Goal: Task Accomplishment & Management: Use online tool/utility

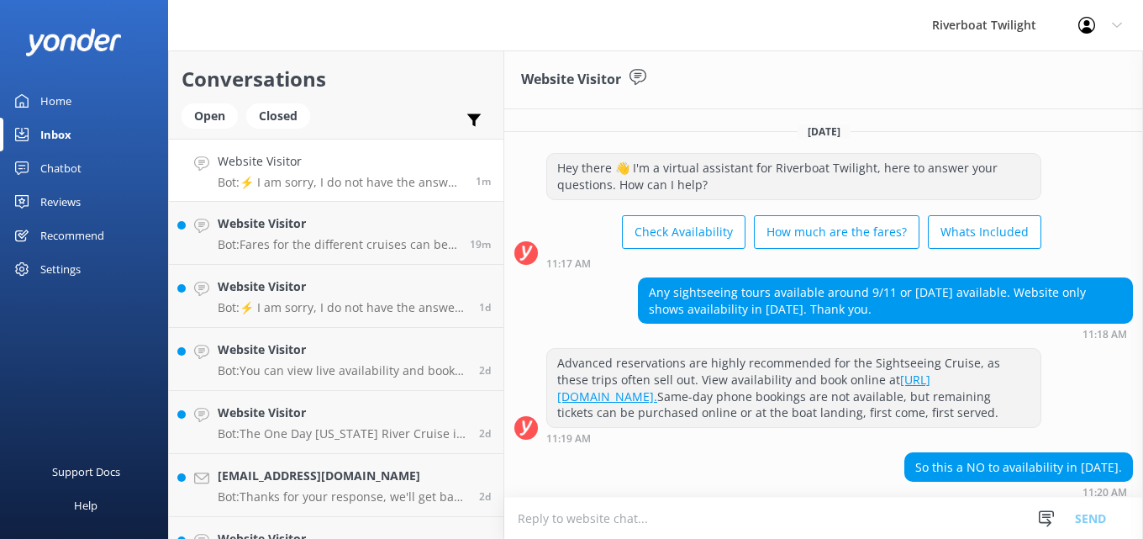
scroll to position [163, 0]
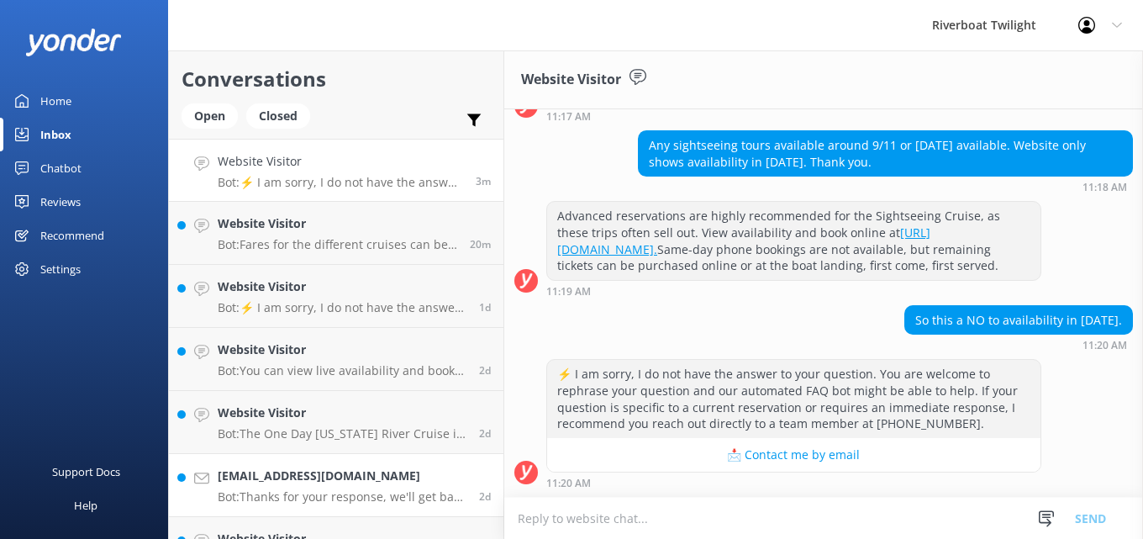
click at [349, 489] on p "Bot: Thanks for your response, we'll get back to you as soon as we can during o…" at bounding box center [342, 496] width 249 height 15
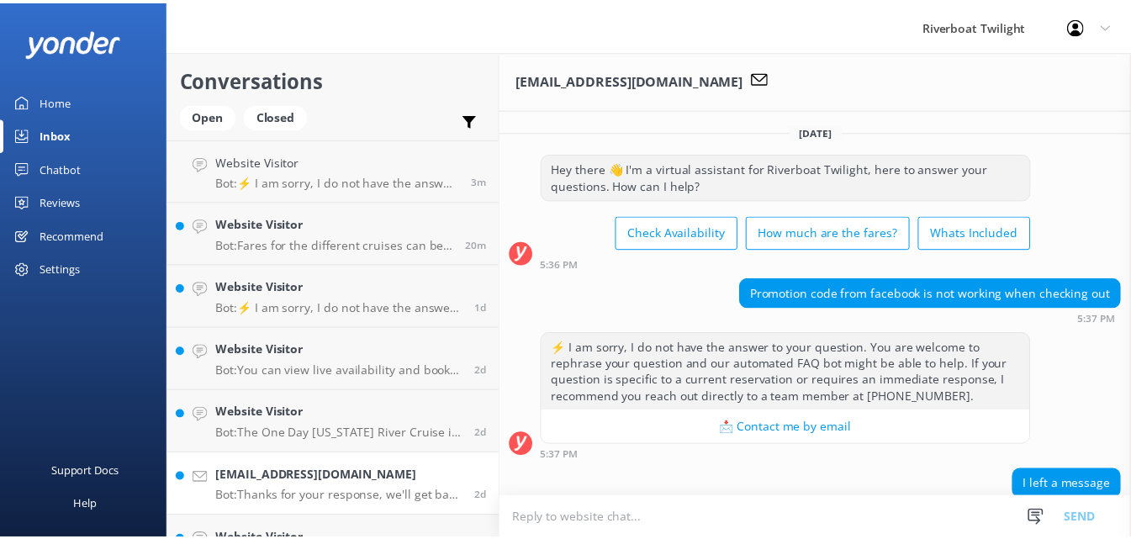
scroll to position [355, 0]
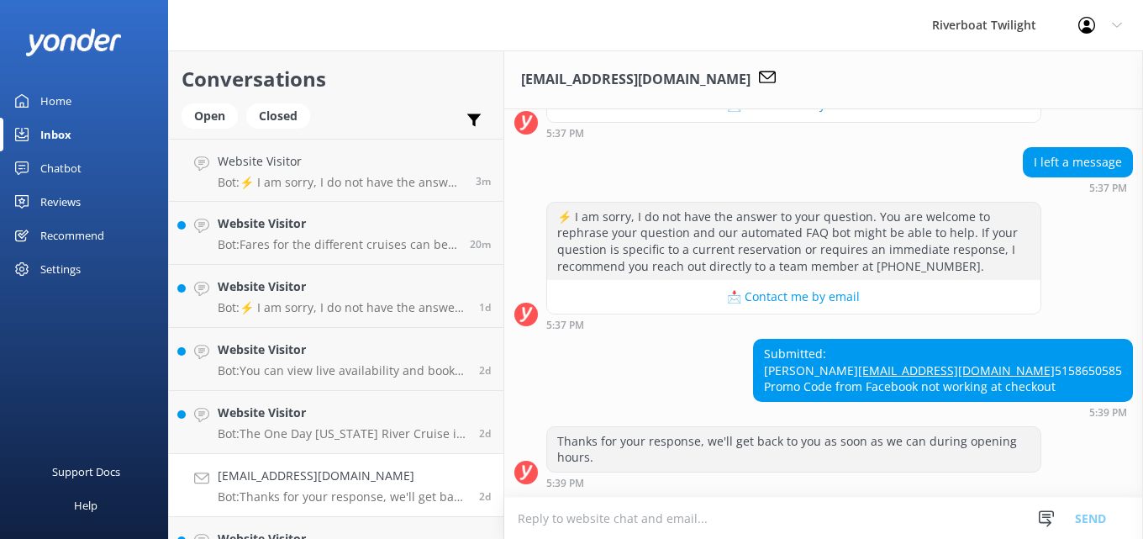
click at [68, 96] on div "Home" at bounding box center [55, 101] width 31 height 34
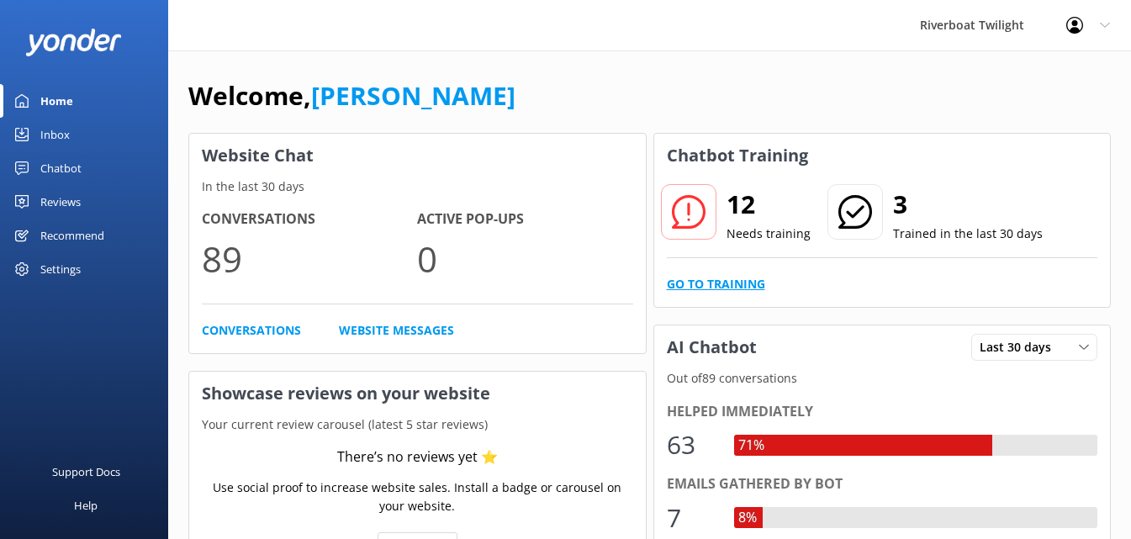
click at [712, 278] on link "Go to Training" at bounding box center [716, 284] width 98 height 18
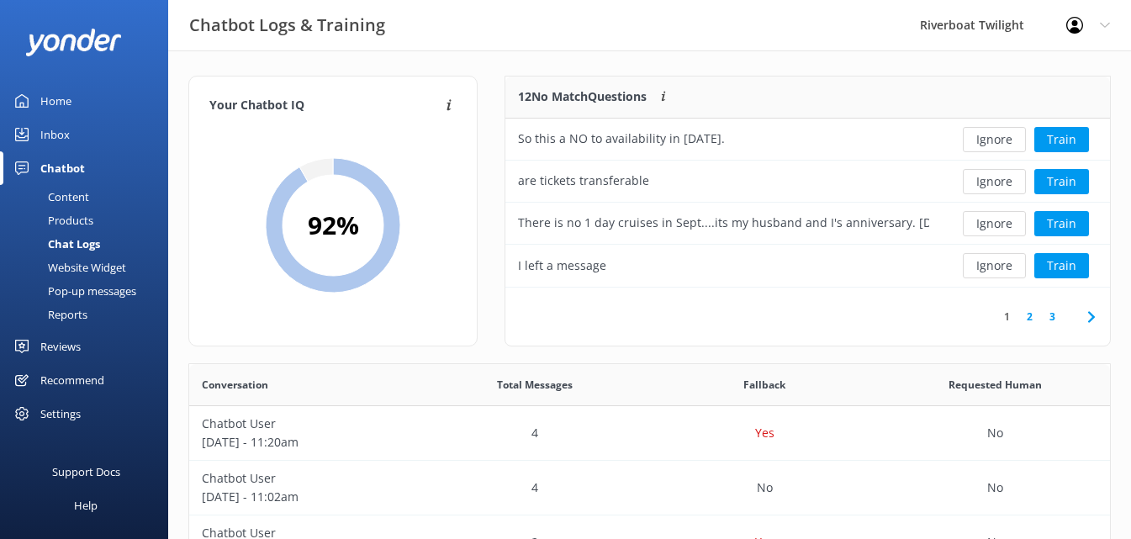
scroll to position [198, 591]
click at [985, 140] on button "Ignore" at bounding box center [993, 139] width 63 height 25
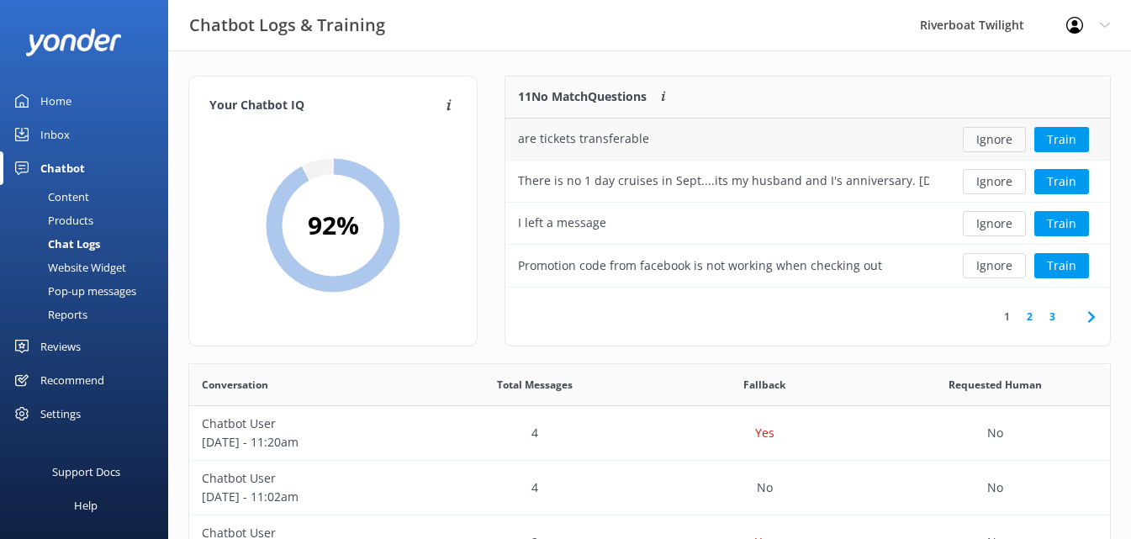
click at [993, 140] on button "Ignore" at bounding box center [993, 139] width 63 height 25
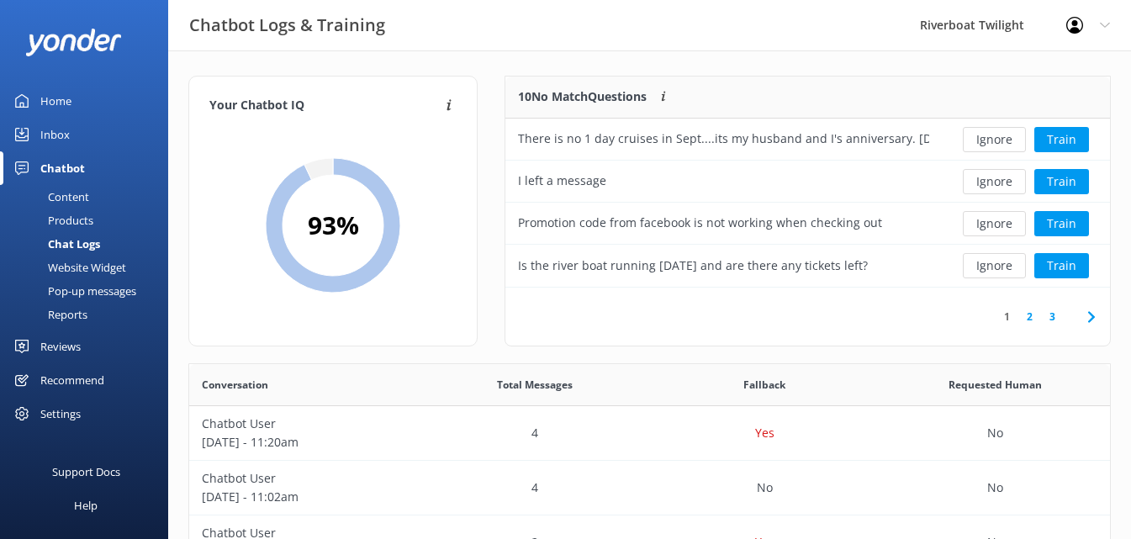
click at [993, 140] on button "Ignore" at bounding box center [993, 139] width 63 height 25
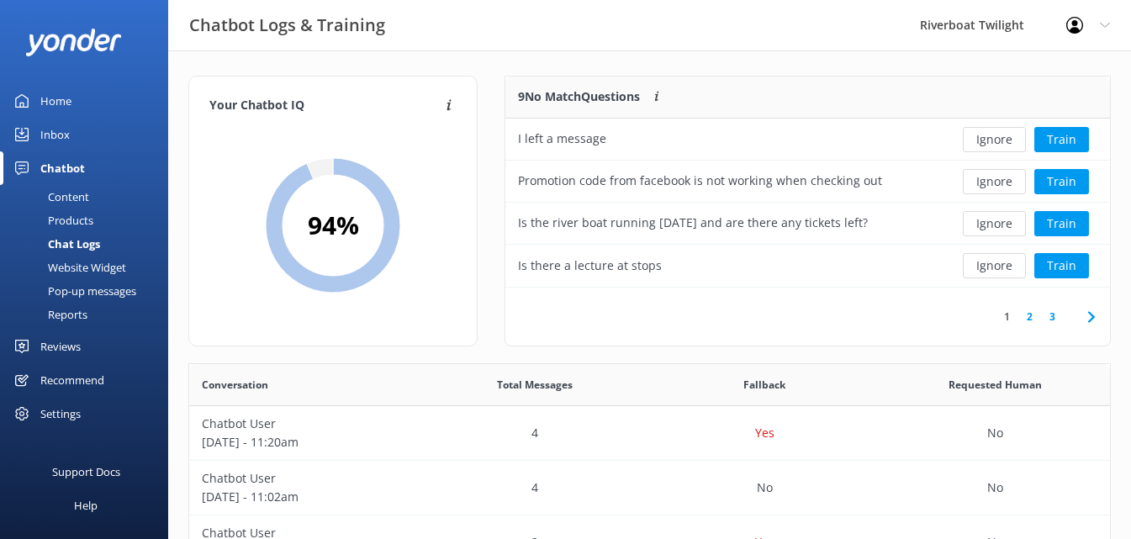
click at [993, 140] on button "Ignore" at bounding box center [993, 139] width 63 height 25
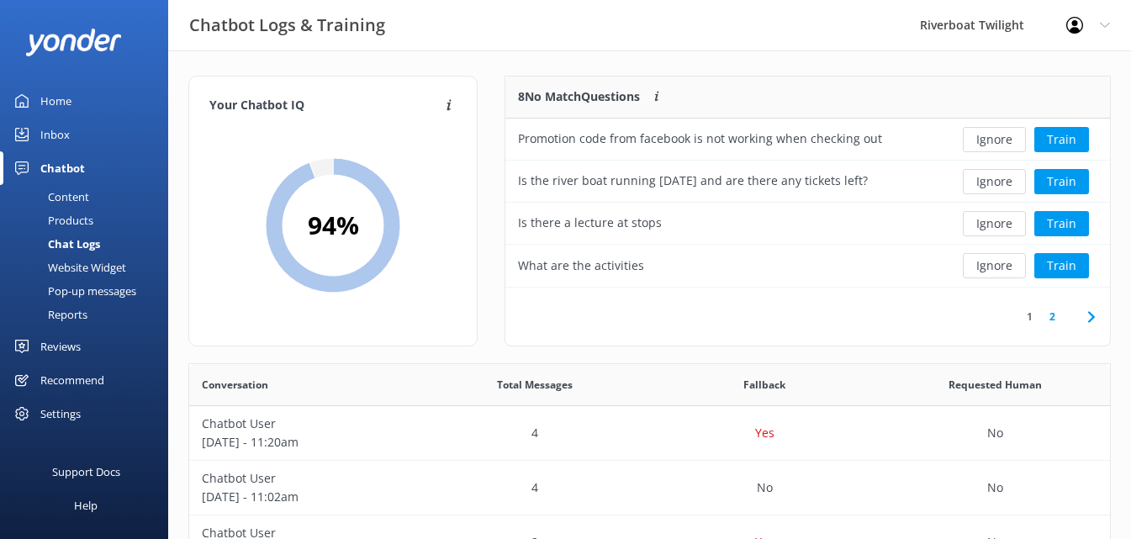
click at [993, 140] on button "Ignore" at bounding box center [993, 139] width 63 height 25
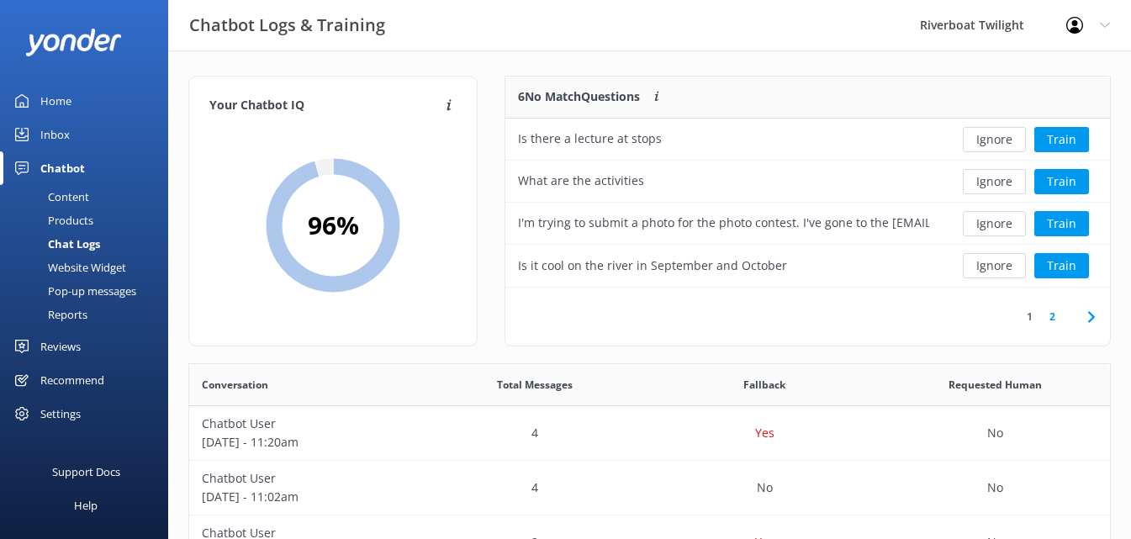
click at [993, 140] on button "Ignore" at bounding box center [993, 139] width 63 height 25
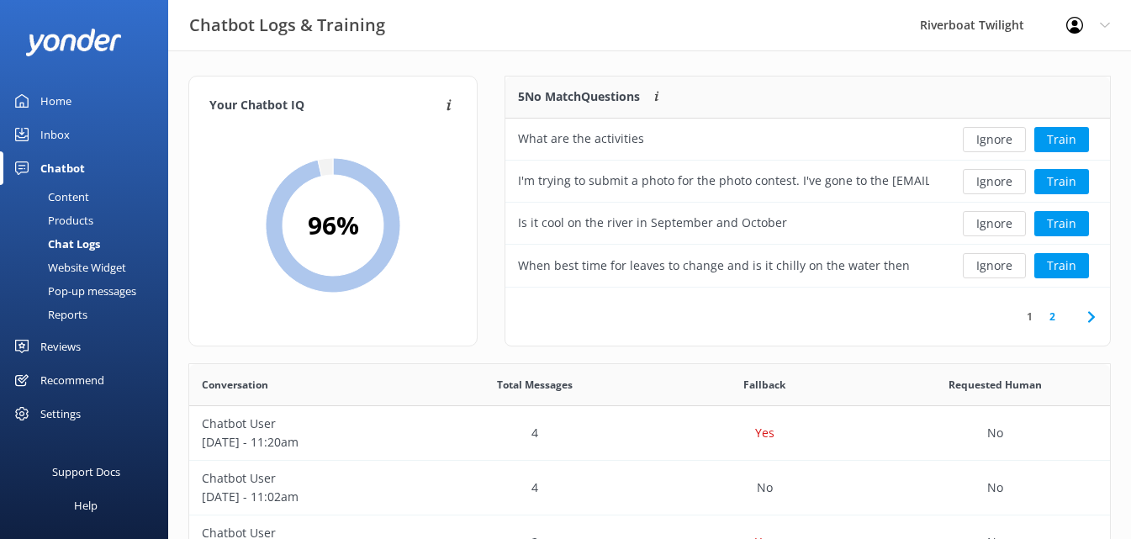
click at [993, 140] on button "Ignore" at bounding box center [993, 139] width 63 height 25
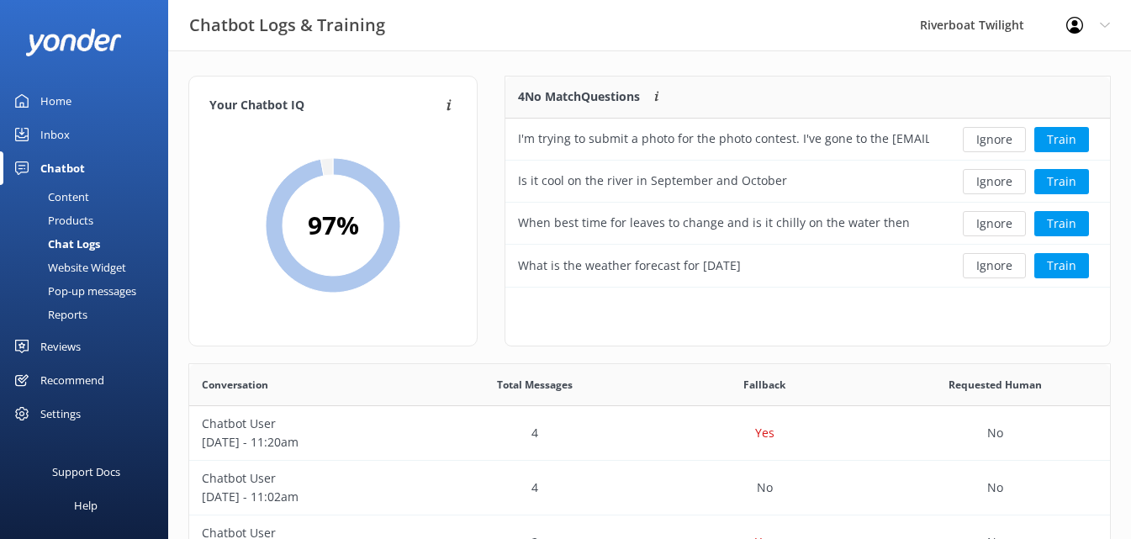
click at [993, 140] on button "Ignore" at bounding box center [993, 139] width 63 height 25
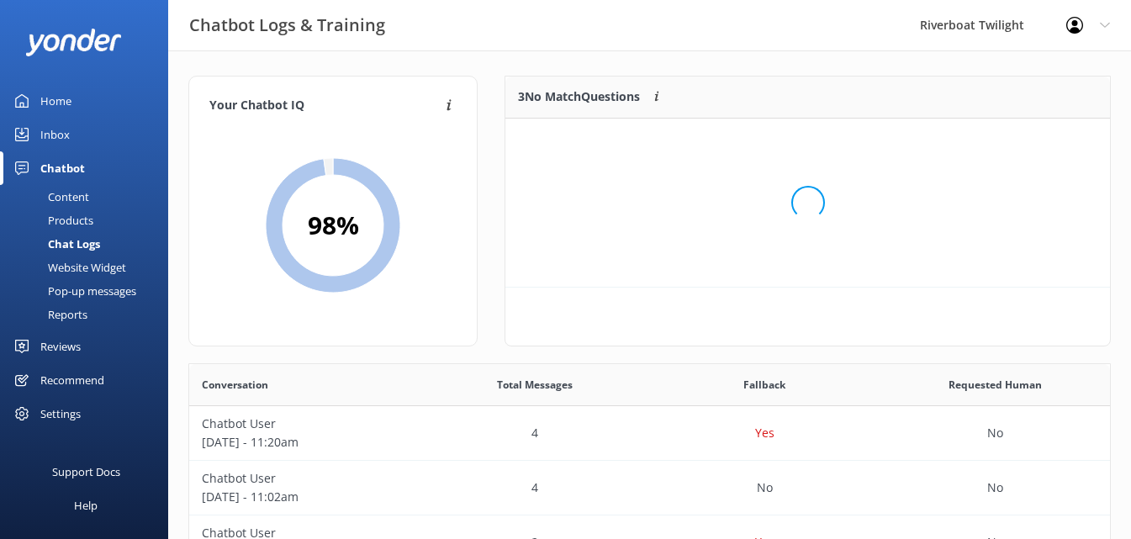
scroll to position [156, 591]
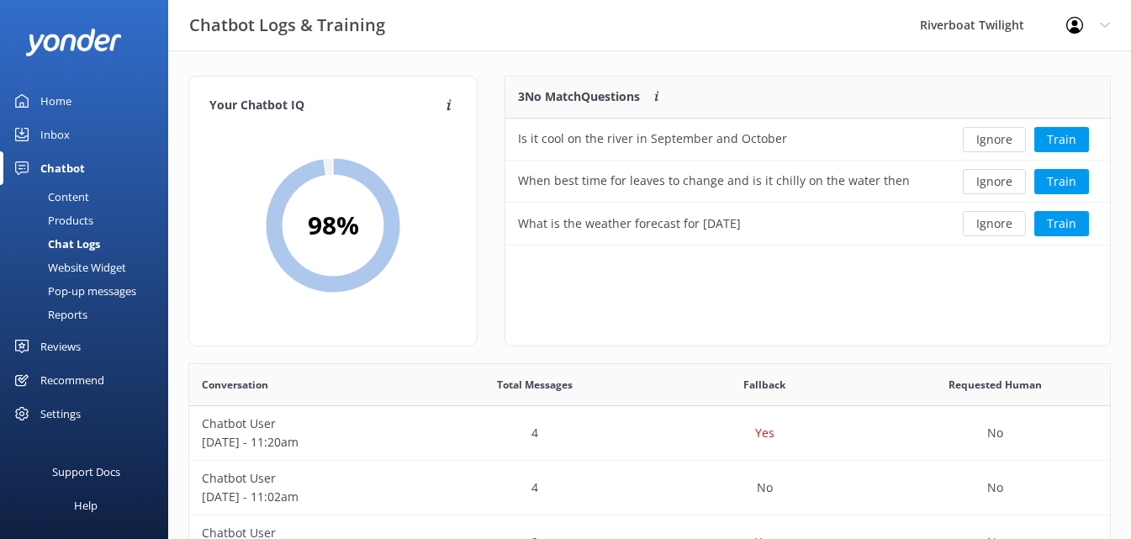
click at [993, 140] on button "Ignore" at bounding box center [993, 139] width 63 height 25
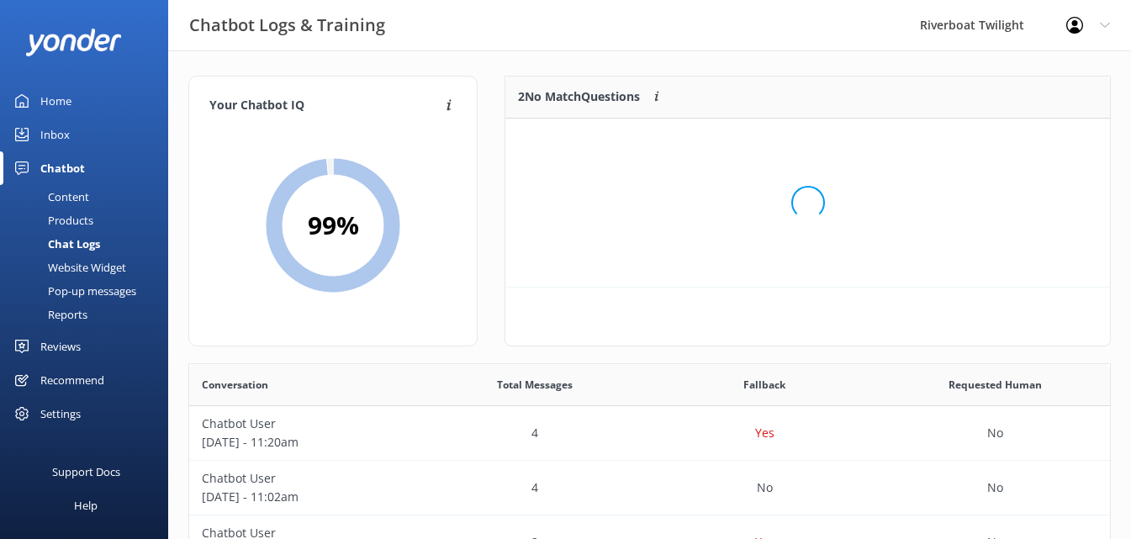
scroll to position [114, 591]
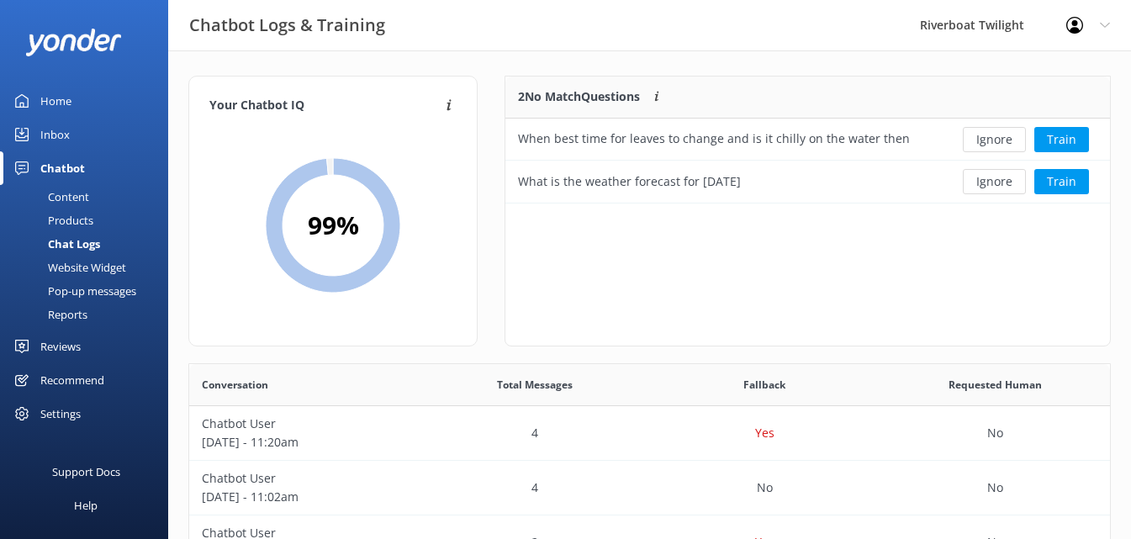
click at [993, 140] on button "Ignore" at bounding box center [993, 139] width 63 height 25
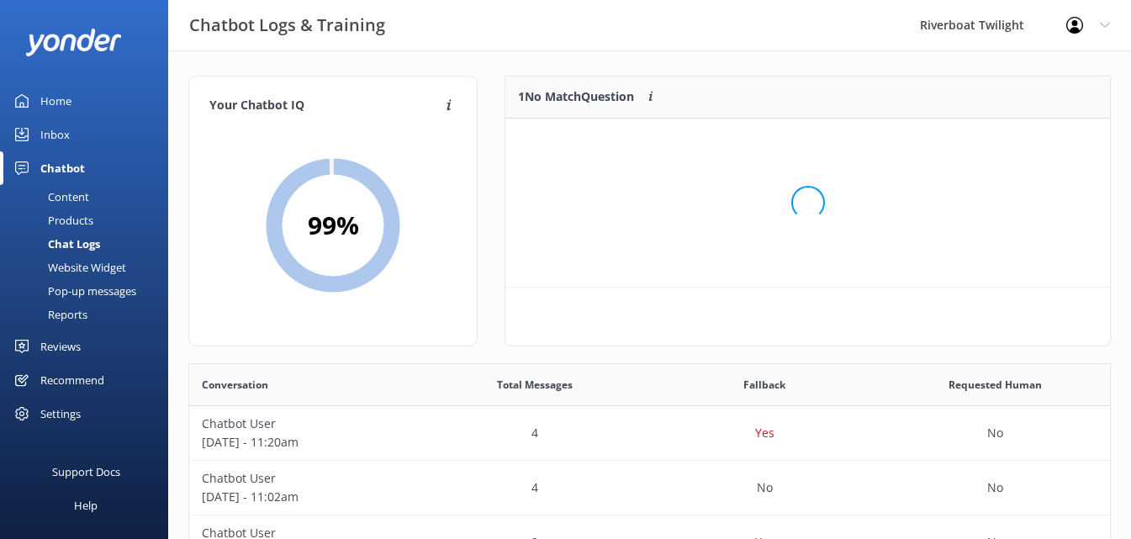
scroll to position [72, 591]
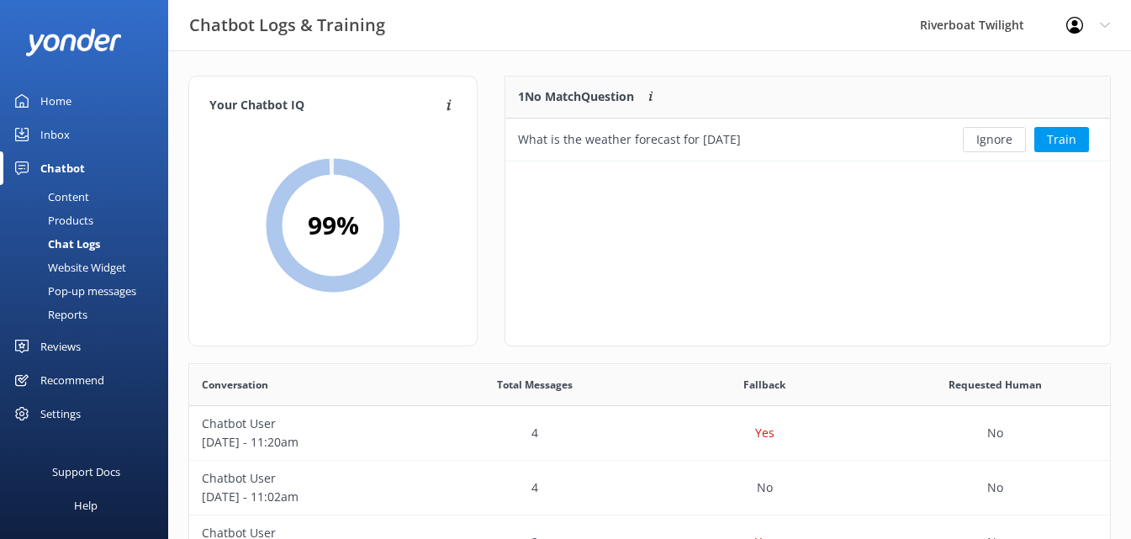
click at [993, 140] on button "Ignore" at bounding box center [993, 139] width 63 height 25
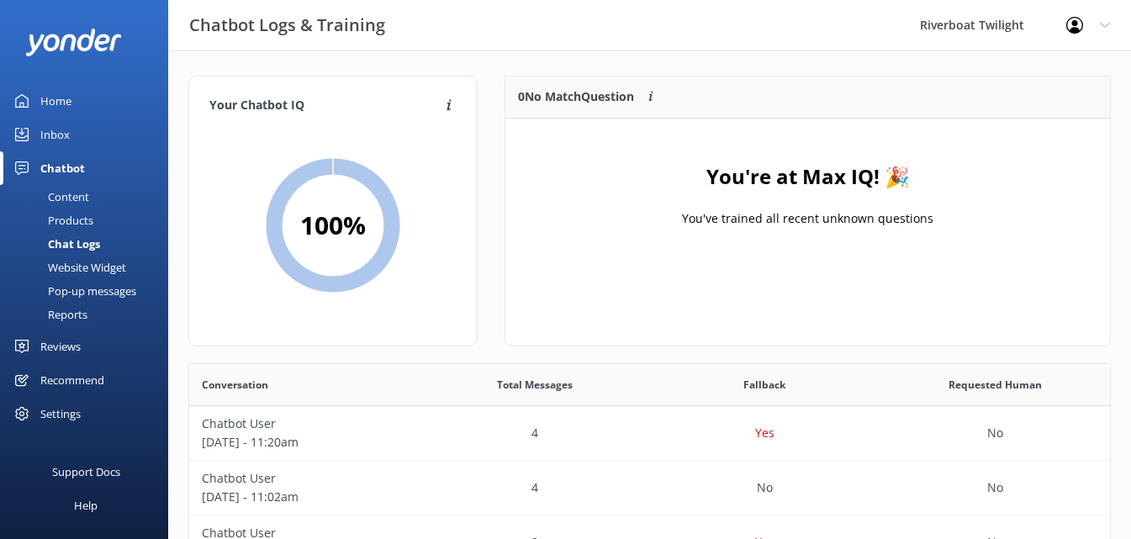
click at [52, 102] on div "Home" at bounding box center [55, 101] width 31 height 34
